Goal: Task Accomplishment & Management: Use online tool/utility

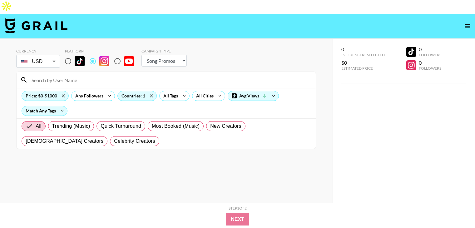
select select "Song"
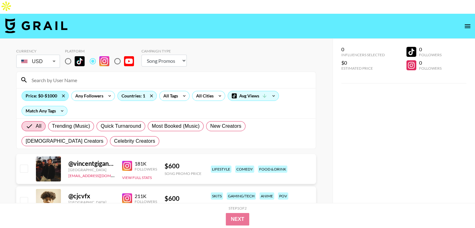
click at [55, 91] on div "Price: $0-$1000" at bounding box center [45, 95] width 46 height 9
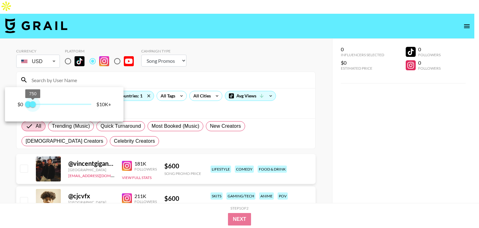
click at [34, 105] on span "750" at bounding box center [33, 104] width 6 height 6
click at [29, 105] on span "0 750" at bounding box center [59, 104] width 63 height 9
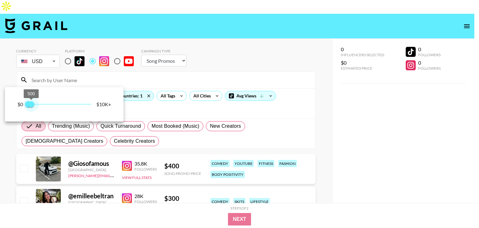
type input "750"
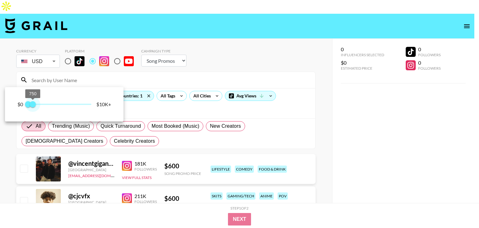
click at [32, 104] on span "750" at bounding box center [33, 104] width 6 height 6
click at [0, 160] on div at bounding box center [239, 114] width 479 height 228
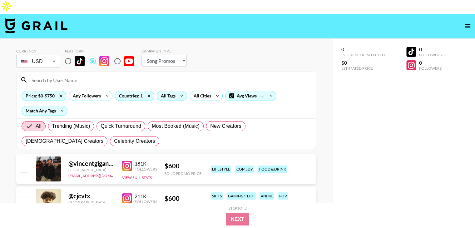
click at [178, 91] on icon at bounding box center [182, 95] width 10 height 9
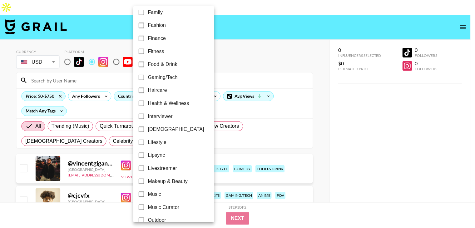
scroll to position [260, 0]
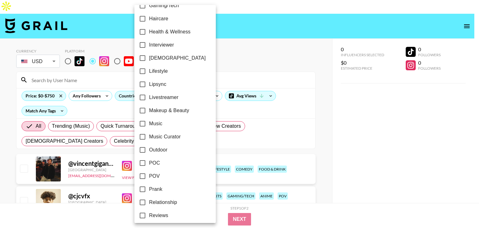
click at [163, 70] on span "Lifestyle" at bounding box center [158, 70] width 19 height 7
click at [149, 70] on input "Lifestyle" at bounding box center [142, 71] width 13 height 13
checkbox input "true"
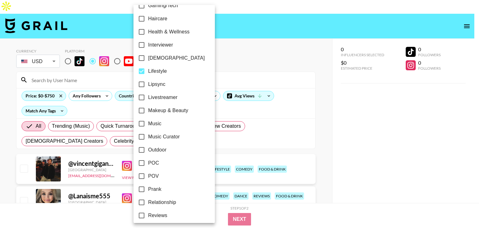
click at [0, 145] on div at bounding box center [239, 114] width 479 height 228
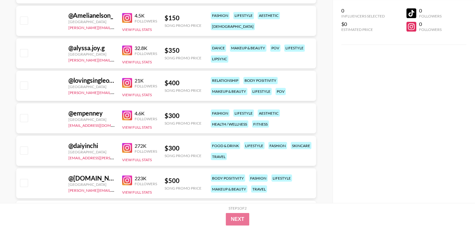
scroll to position [8217, 0]
